Goal: Information Seeking & Learning: Find specific fact

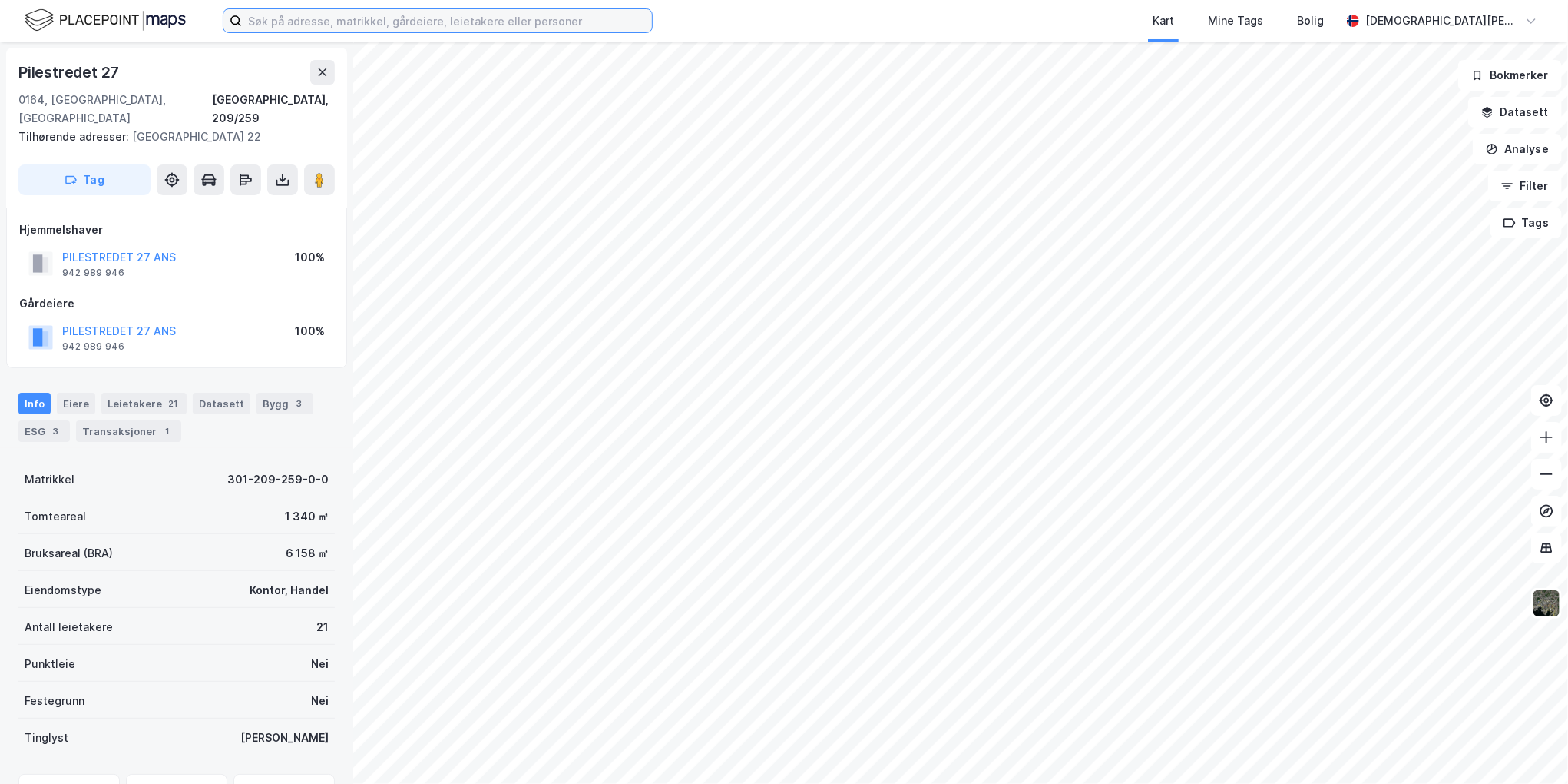
click at [292, 14] on input at bounding box center [446, 21] width 410 height 23
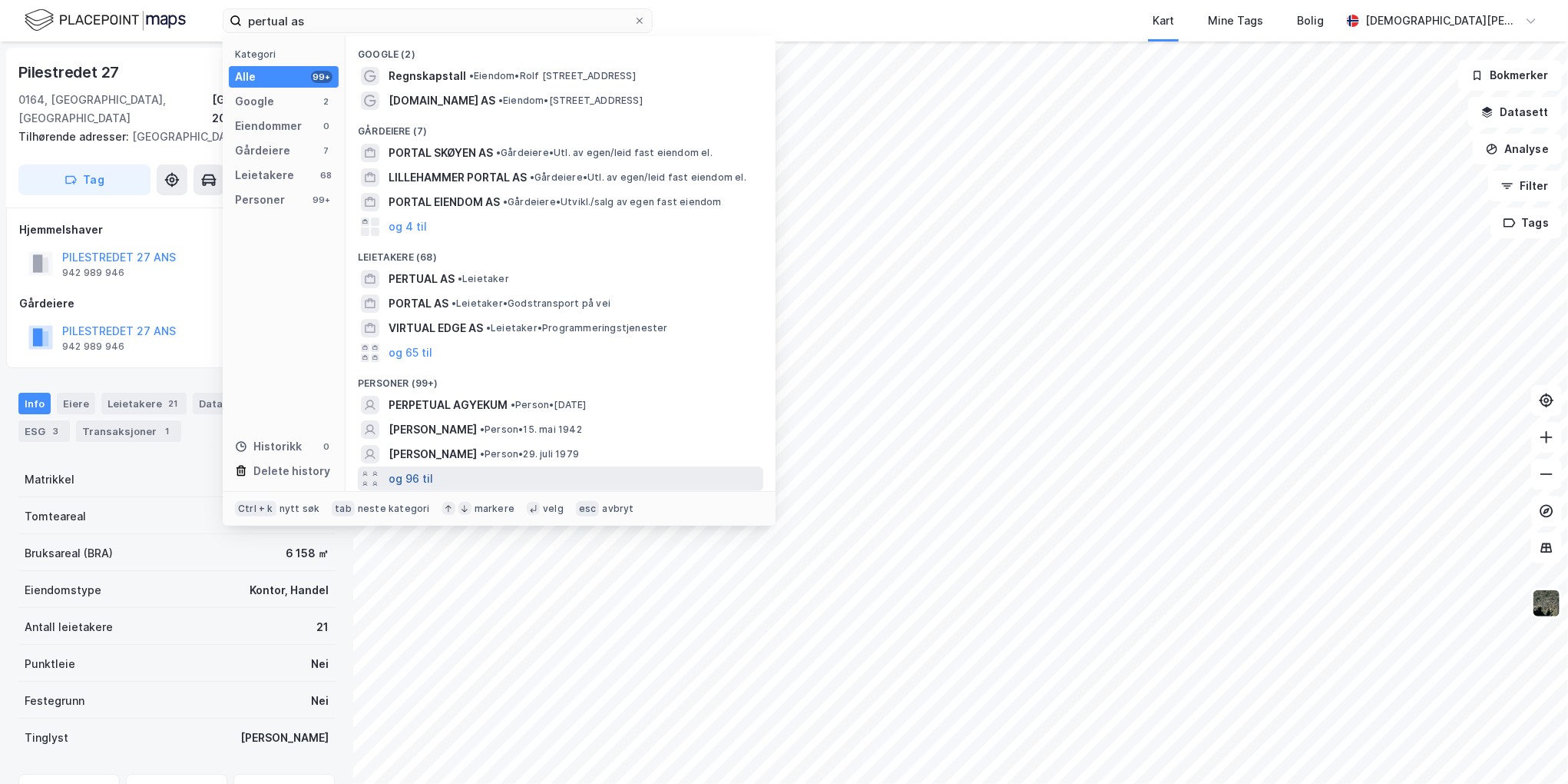
click at [424, 482] on button "og 96 til" at bounding box center [410, 478] width 45 height 18
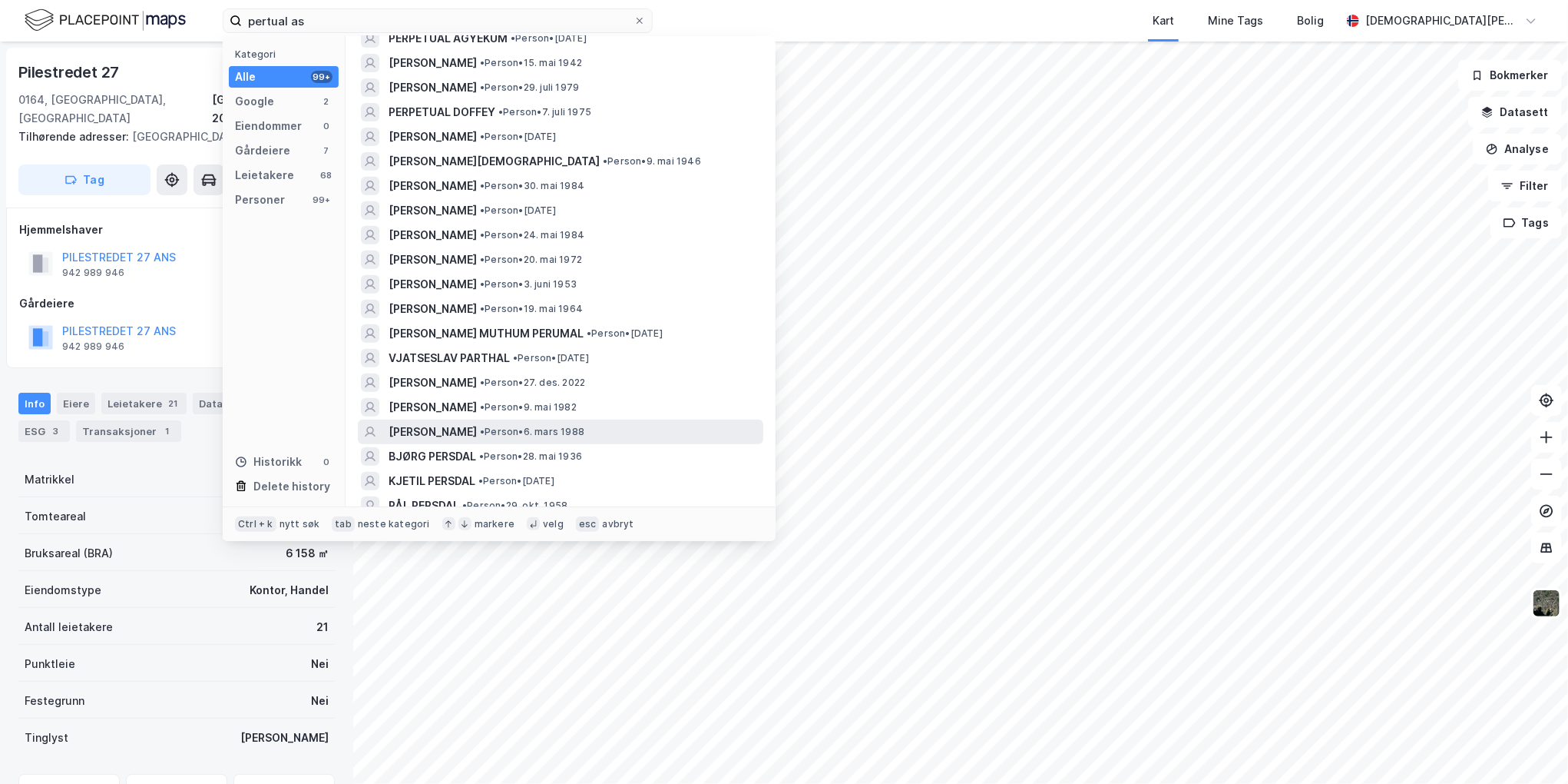
scroll to position [384, 0]
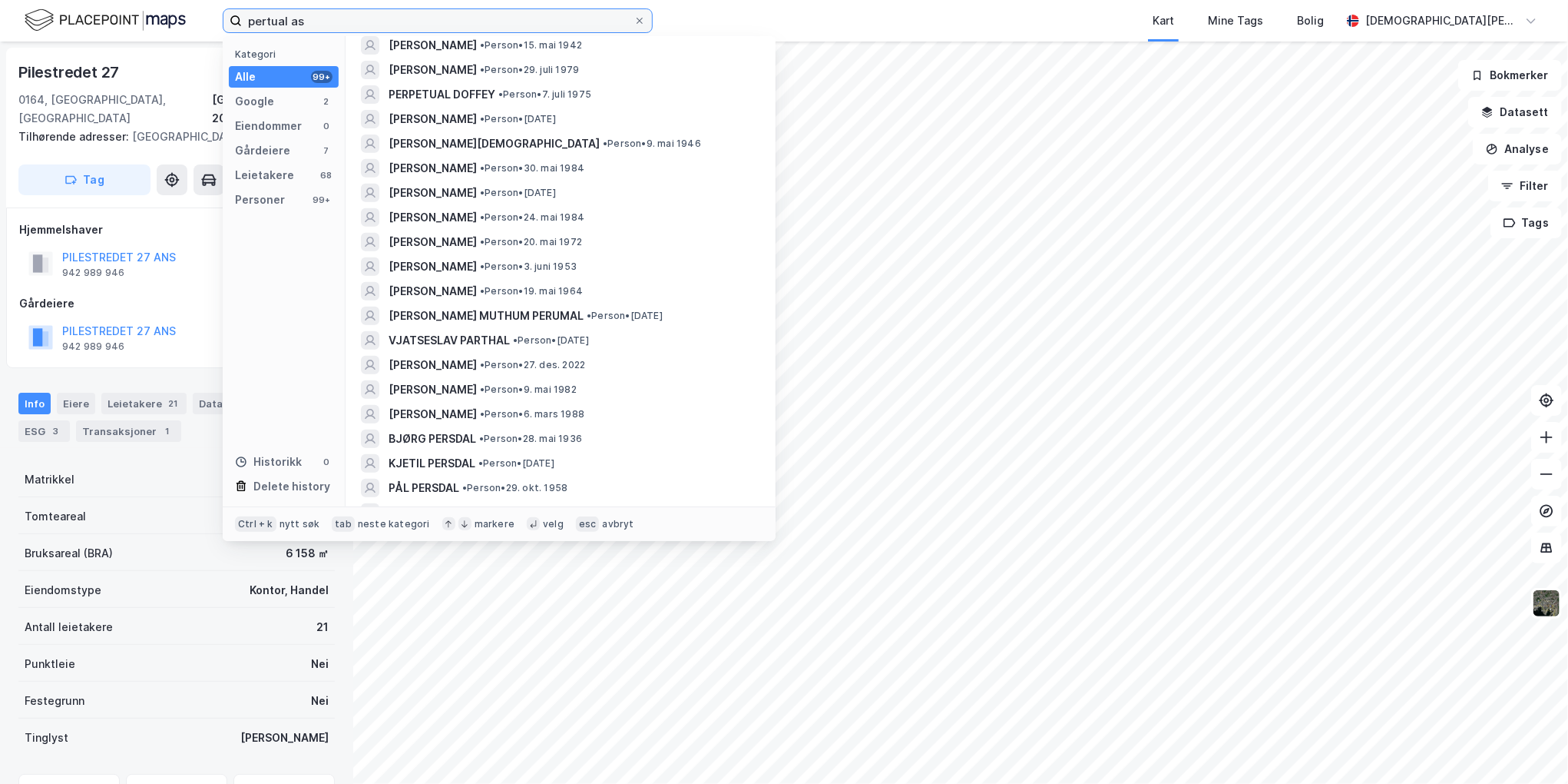
click at [477, 17] on input "pertual as" at bounding box center [437, 21] width 391 height 23
paste input "932411628"
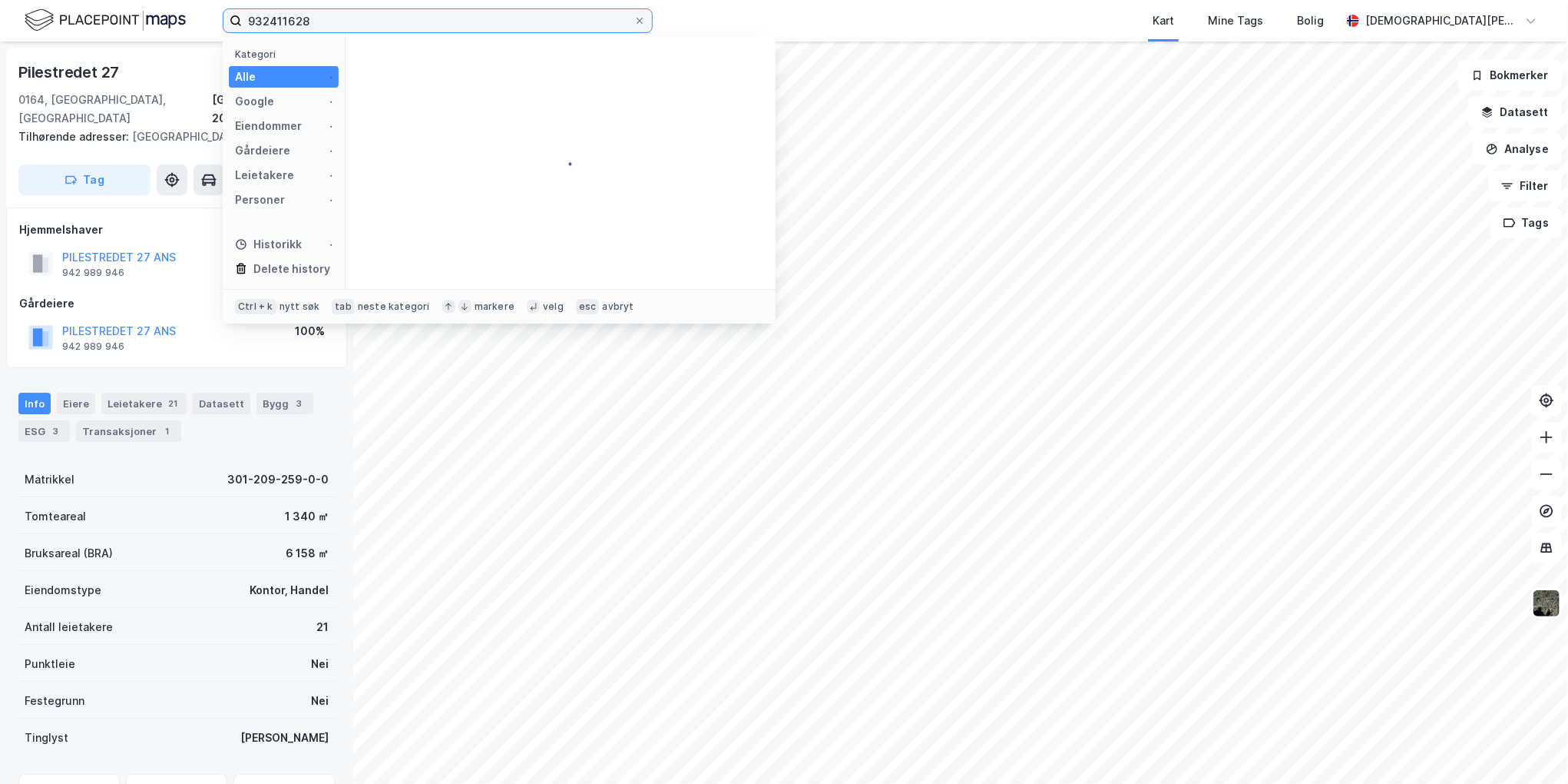
scroll to position [0, 0]
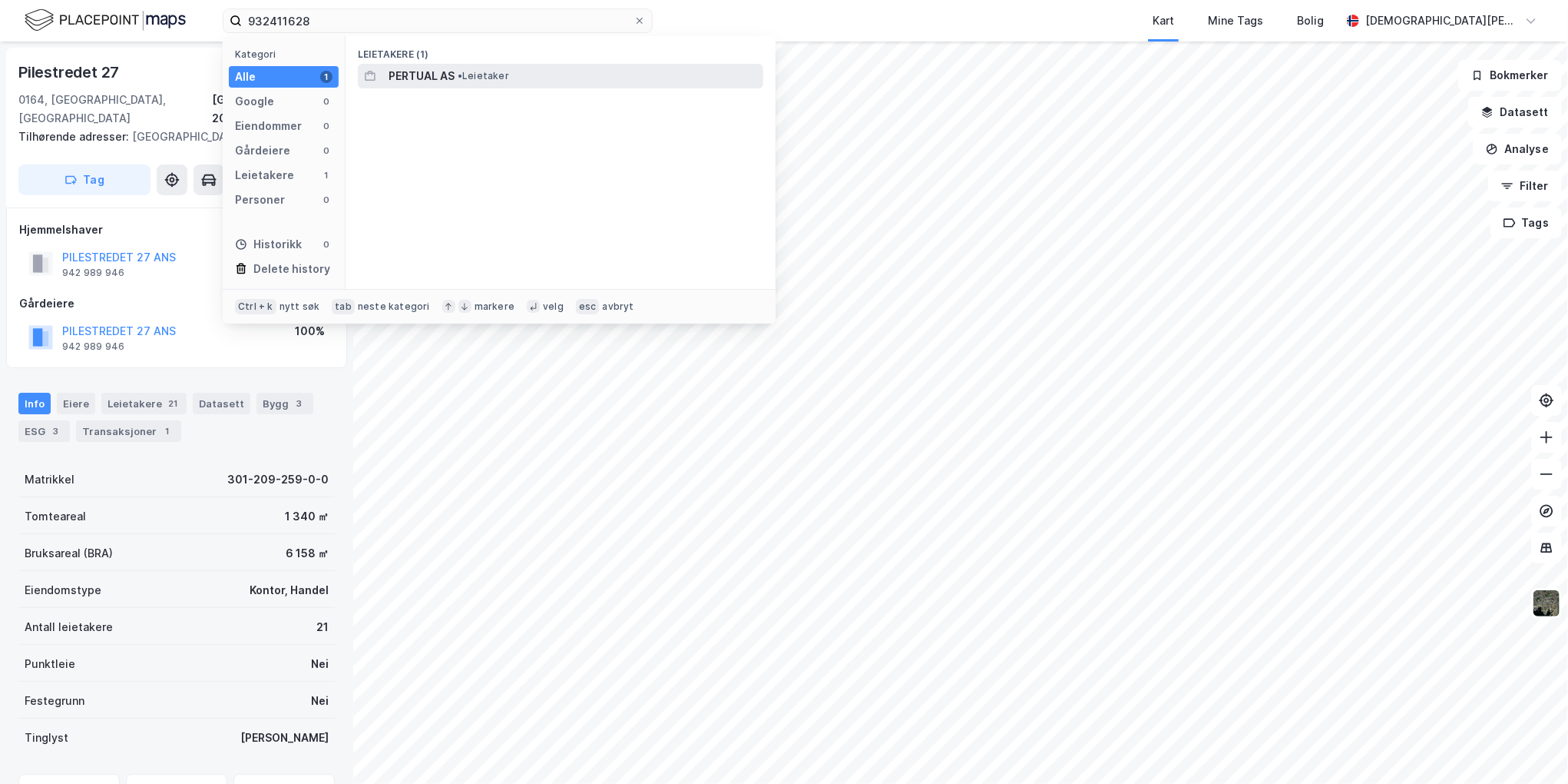
click at [456, 76] on div "PERTUAL AS • Leietaker" at bounding box center [574, 76] width 371 height 18
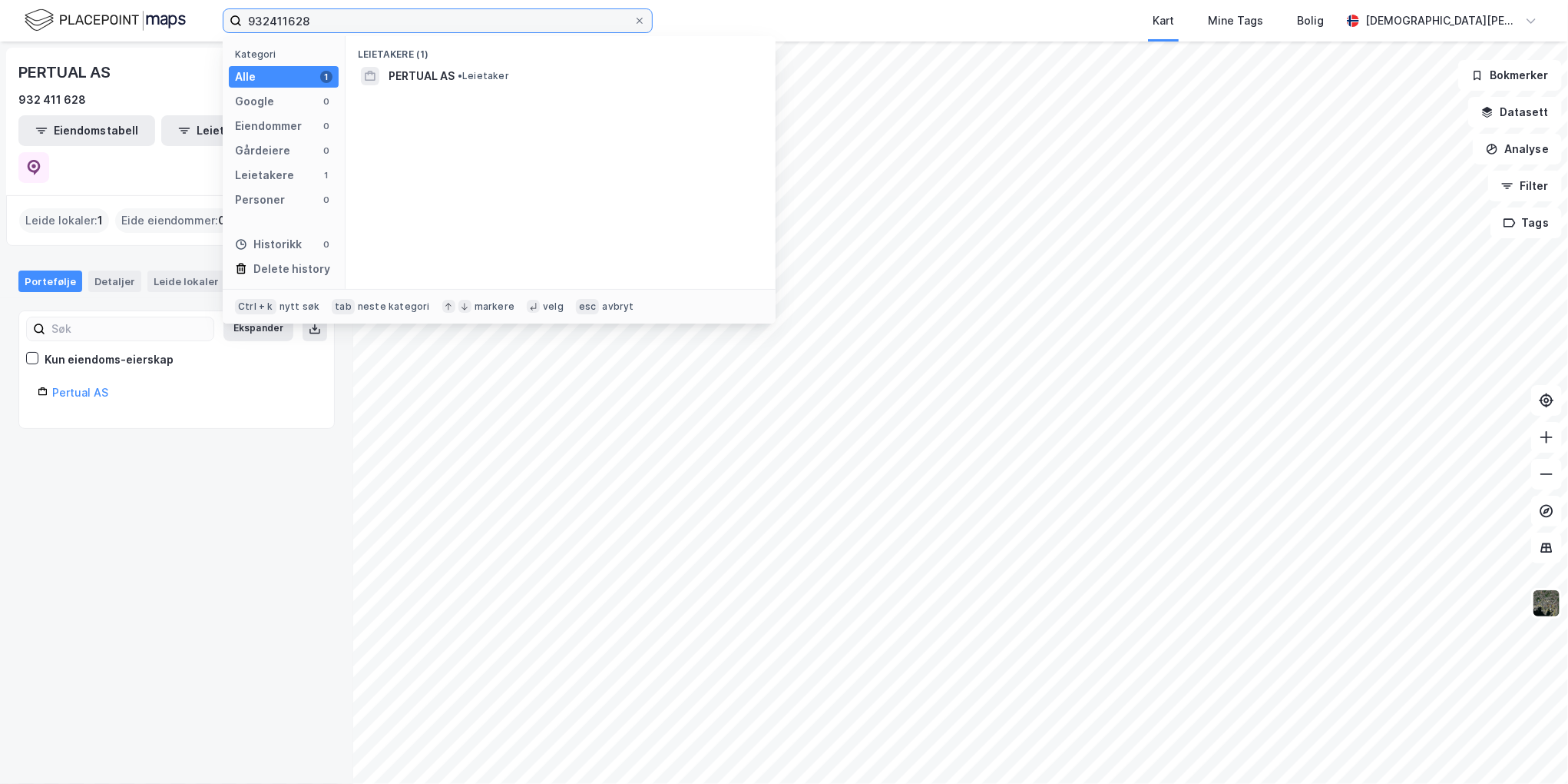
click at [285, 22] on input "932411628" at bounding box center [437, 21] width 391 height 23
paste input "[STREET_ADDRESS]"
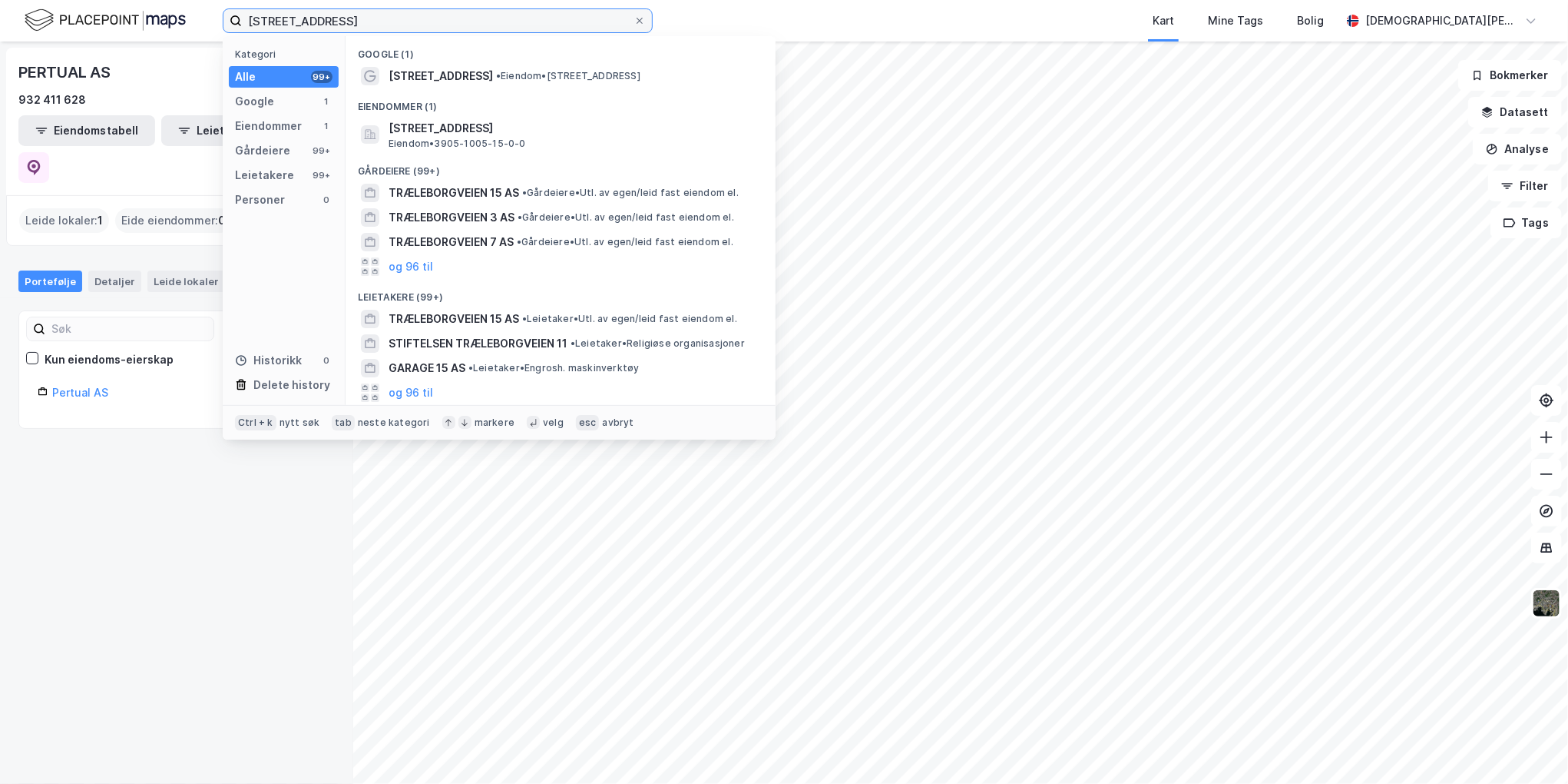
type input "[STREET_ADDRESS]"
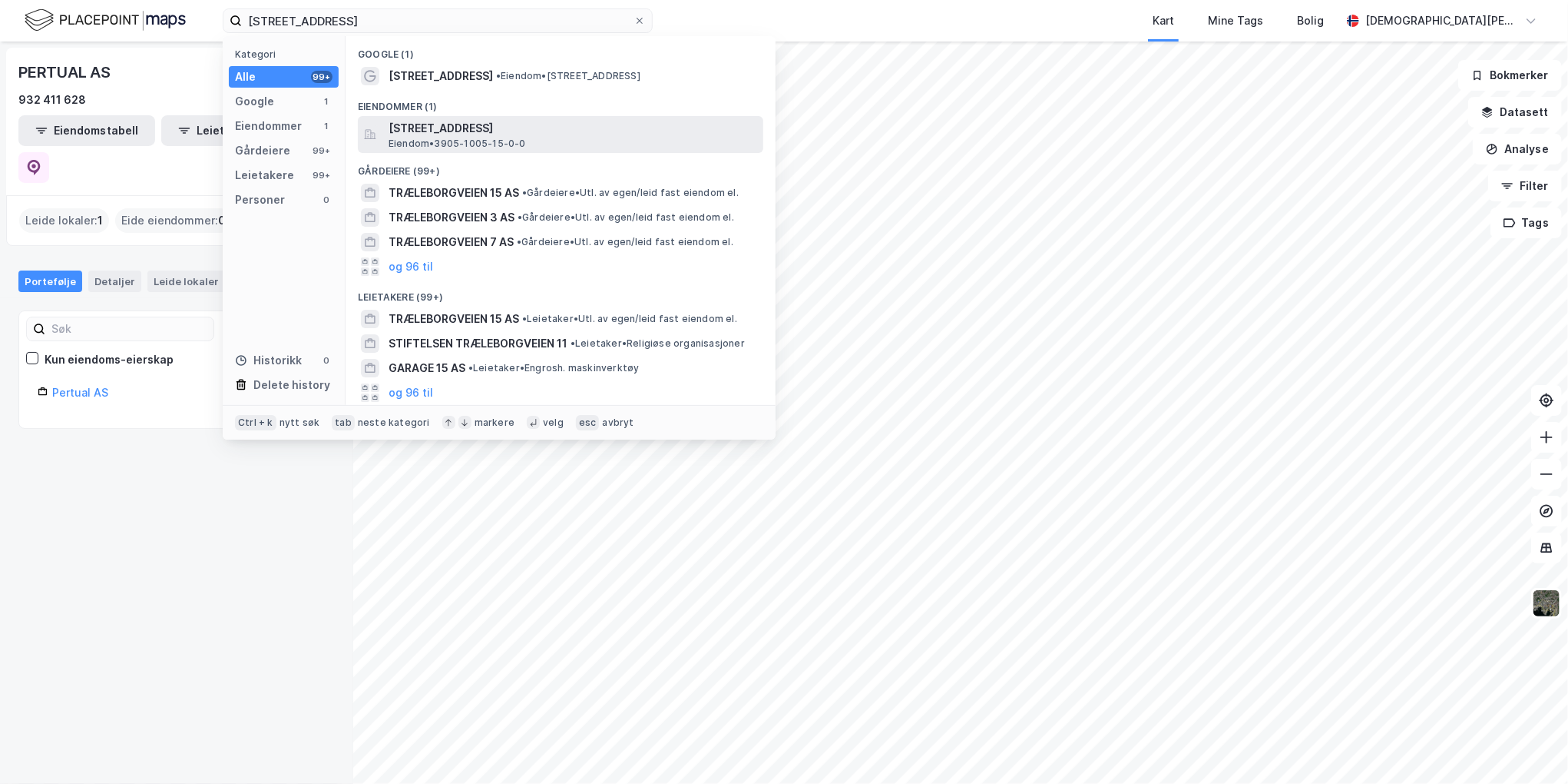
click at [470, 126] on span "[STREET_ADDRESS]" at bounding box center [572, 128] width 369 height 18
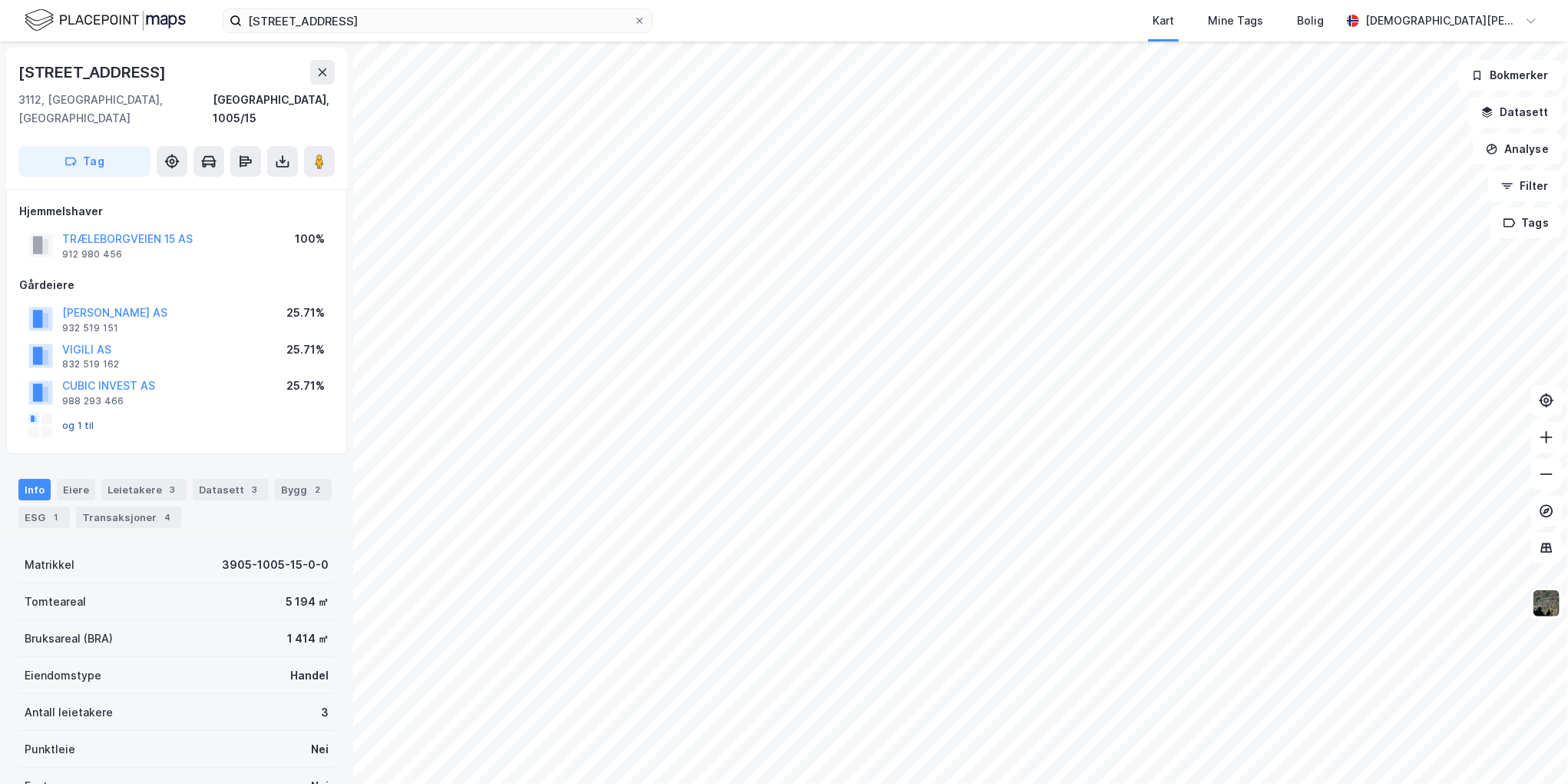
click at [0, 0] on button "og 1 til" at bounding box center [0, 0] width 0 height 0
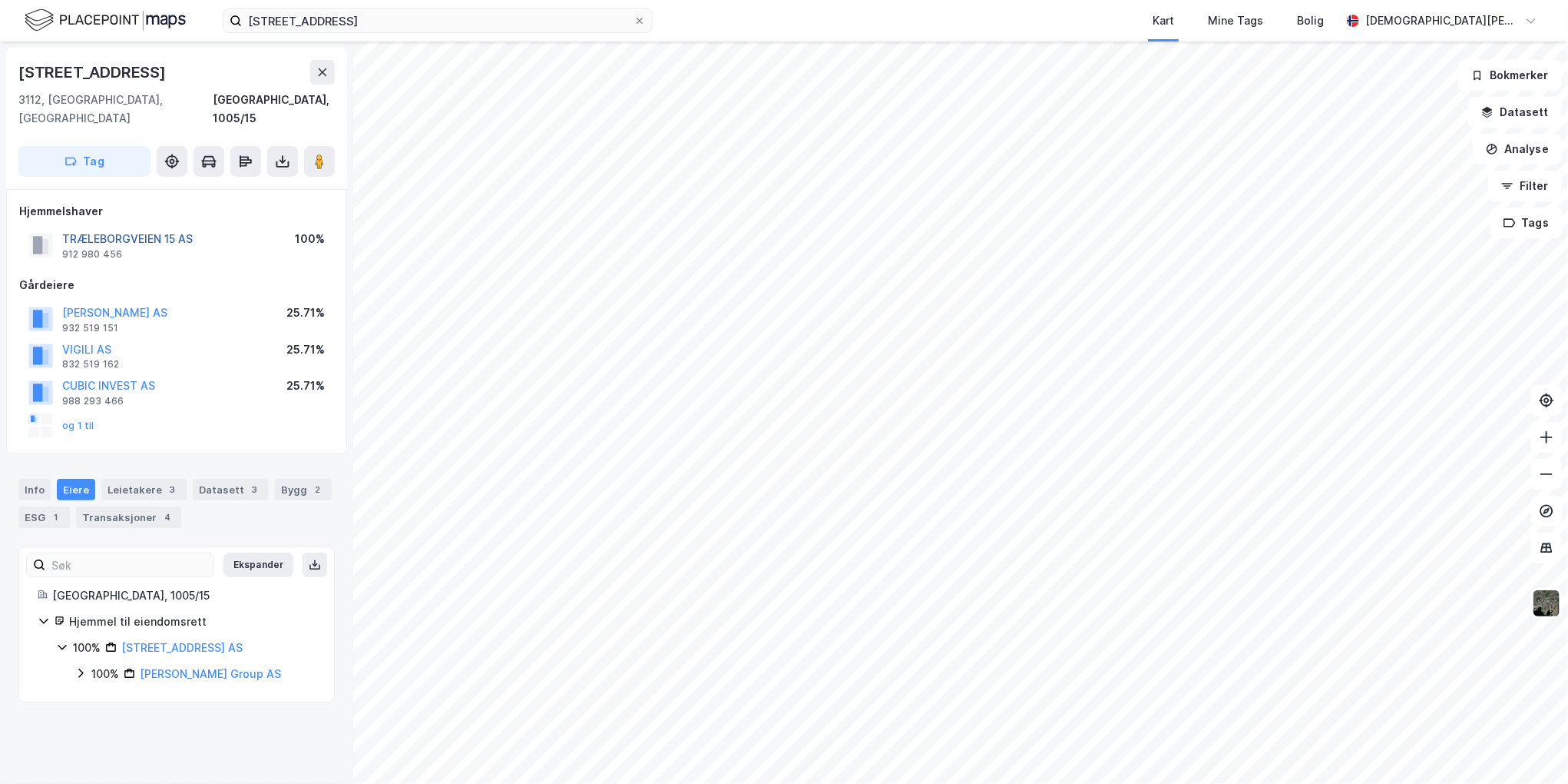
click at [0, 0] on button "TRÆLEBORGVEIEN 15 AS" at bounding box center [0, 0] width 0 height 0
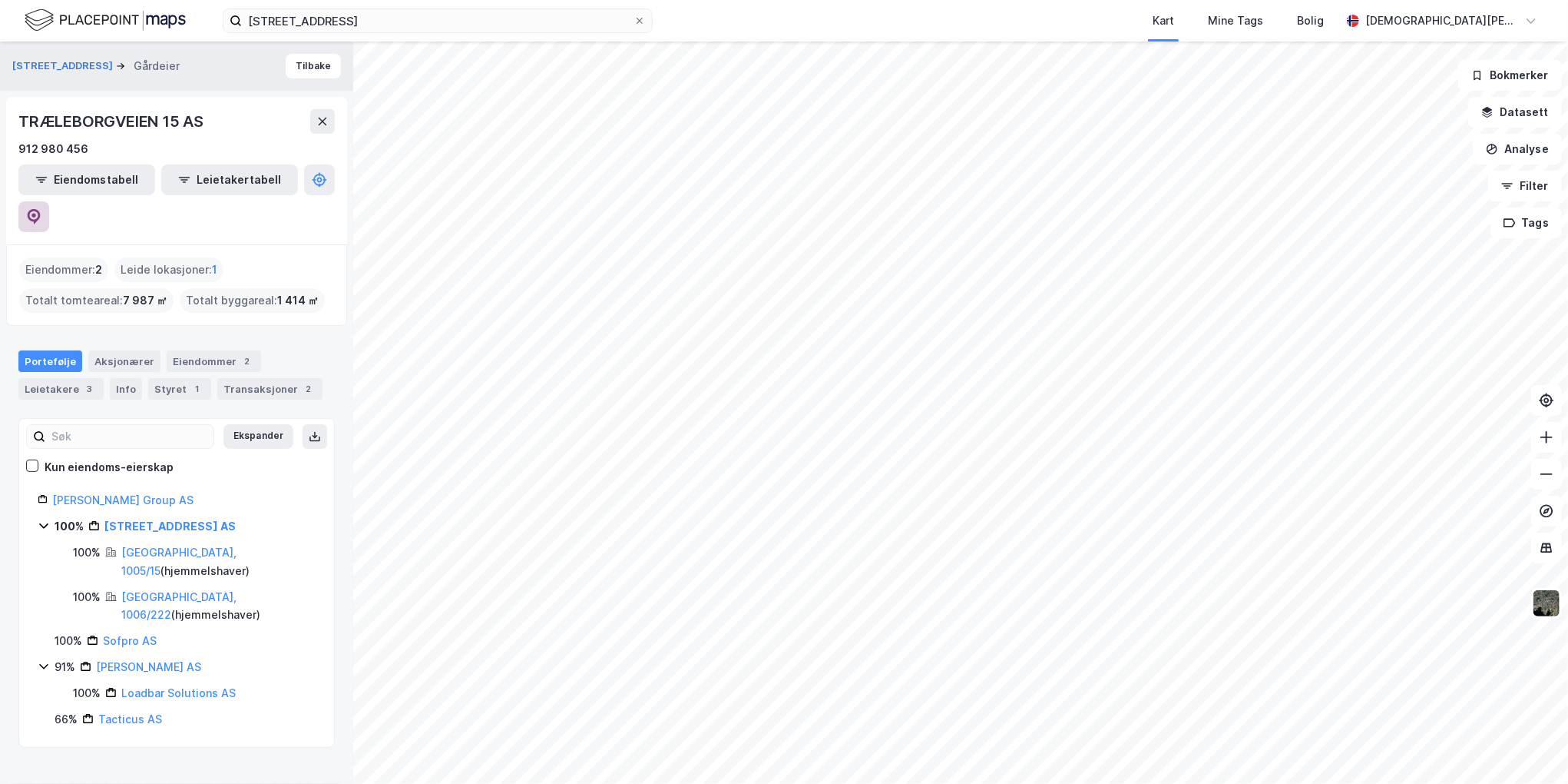
click at [41, 209] on icon at bounding box center [34, 216] width 13 height 15
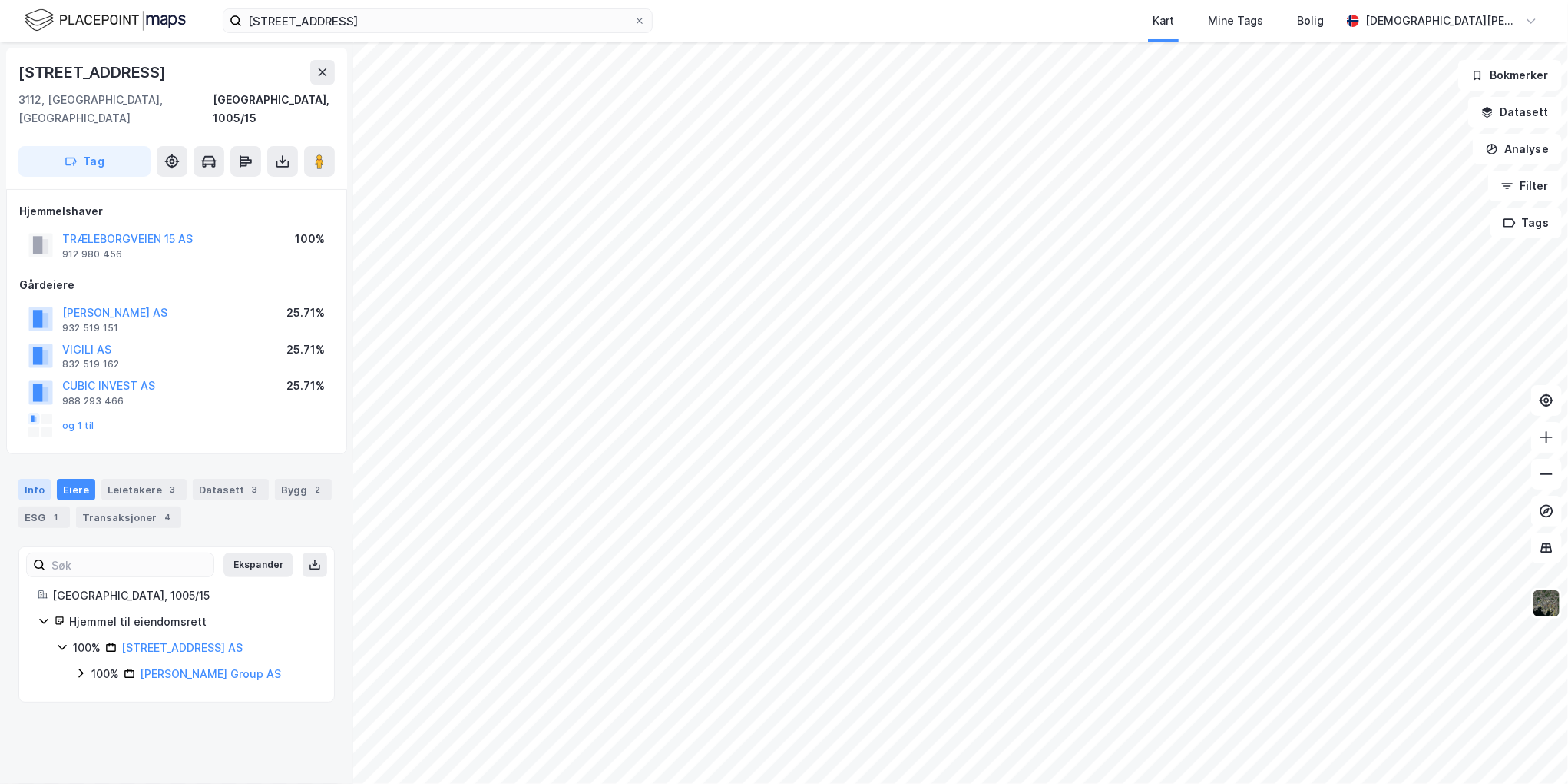
click at [37, 479] on div "Info" at bounding box center [34, 489] width 32 height 22
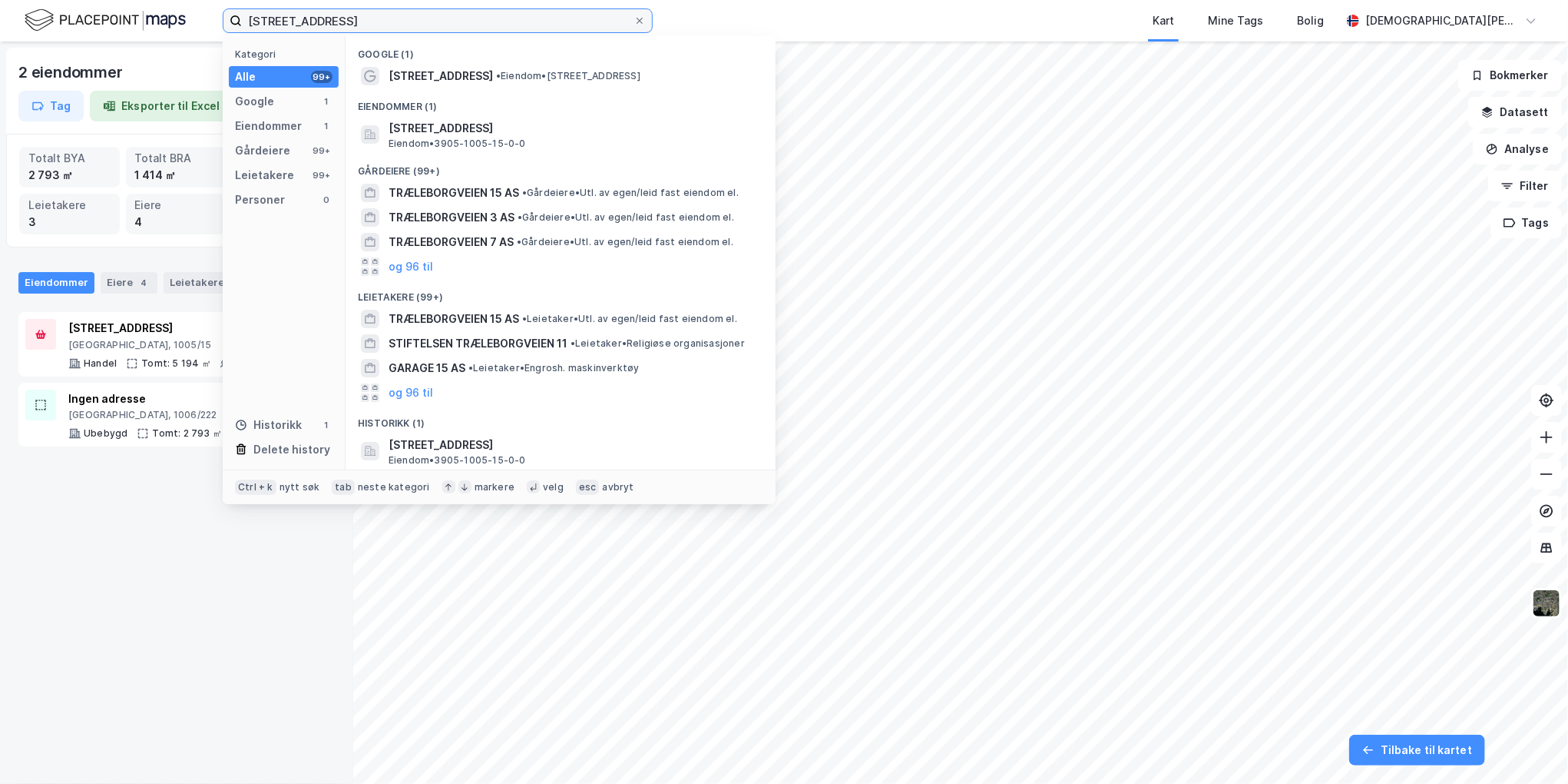
drag, startPoint x: 243, startPoint y: 4, endPoint x: 99, endPoint y: 4, distance: 144.0
click at [98, 4] on div "Træleborgveien 15 Kategori Alle 99+ Google 1 Eiendommer 1 Gårdeiere 99+ Leietak…" at bounding box center [784, 21] width 1568 height 42
